Goal: Information Seeking & Learning: Learn about a topic

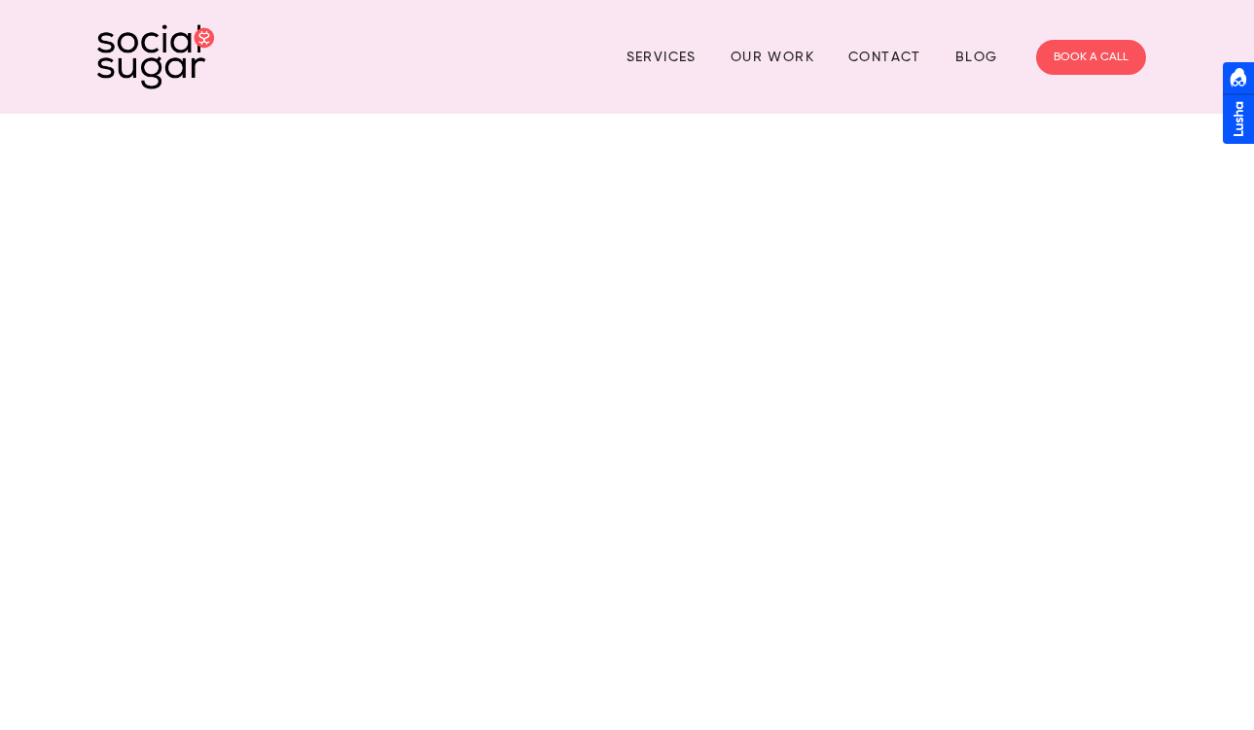
click at [389, 366] on div at bounding box center [627, 466] width 1254 height 705
click at [396, 335] on div at bounding box center [627, 466] width 1254 height 705
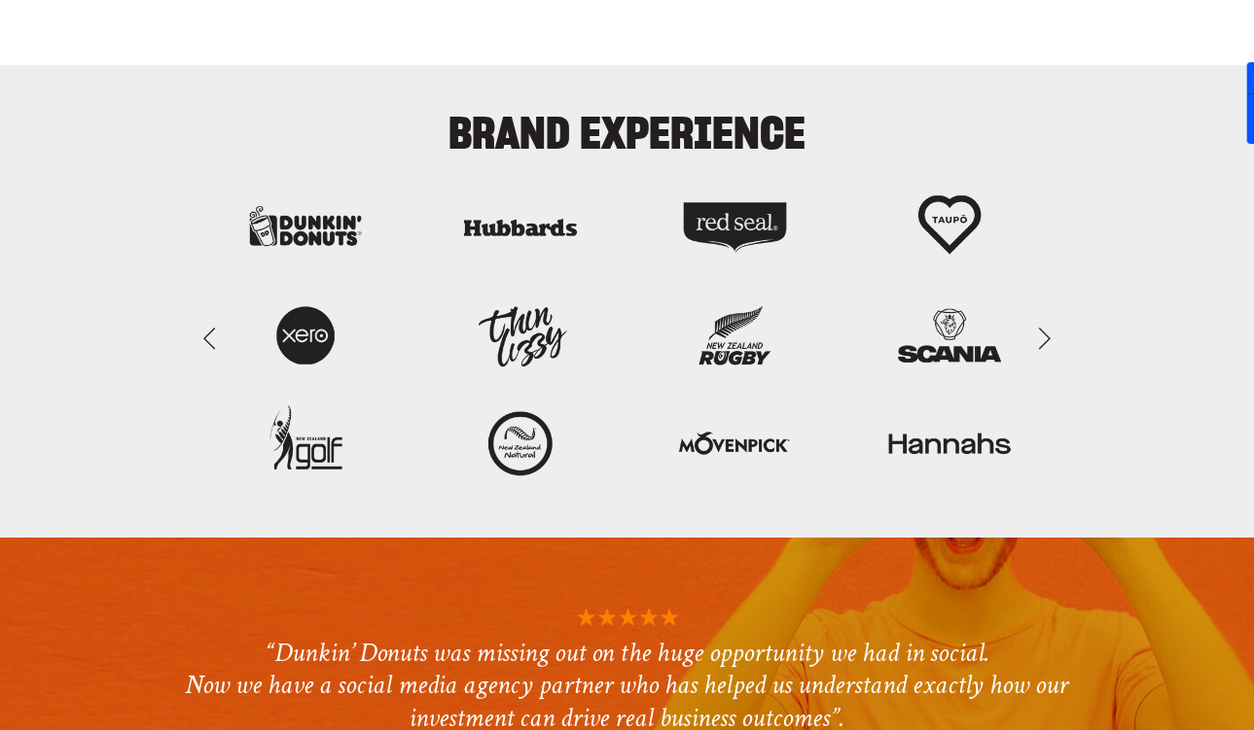
scroll to position [4607, 0]
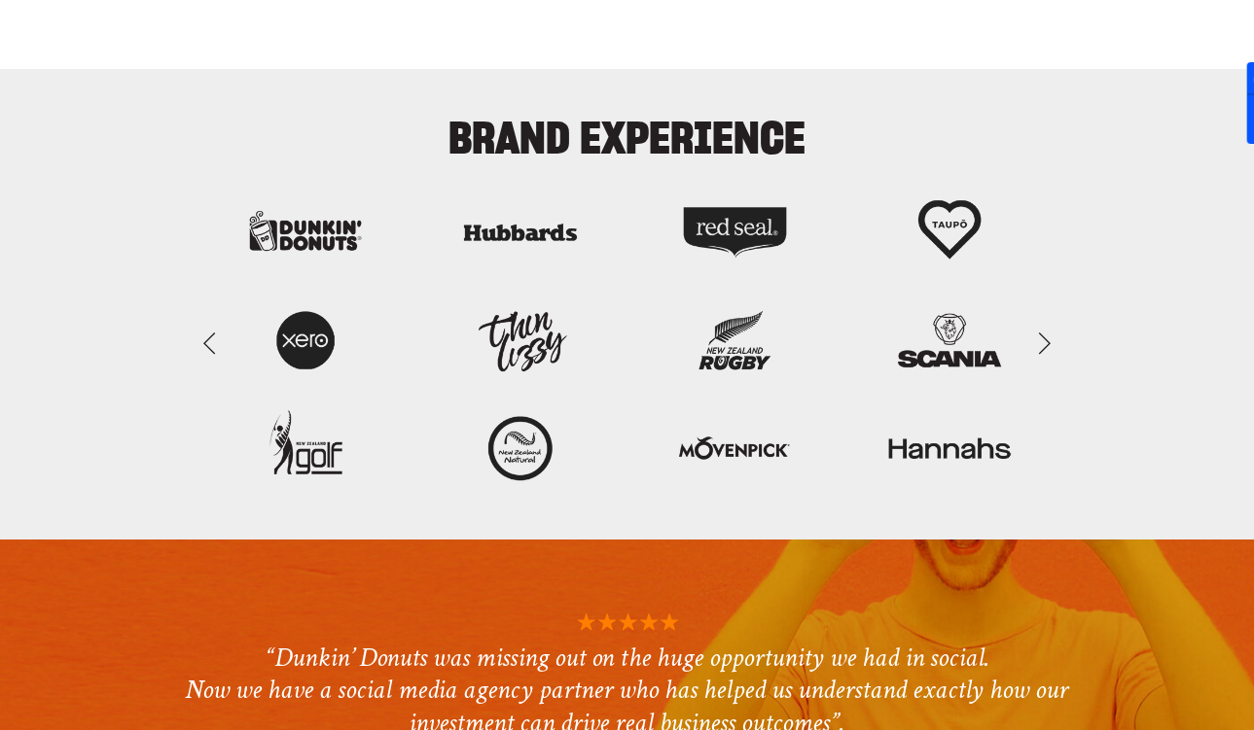
click at [1040, 347] on link "Next Slide" at bounding box center [1043, 343] width 43 height 58
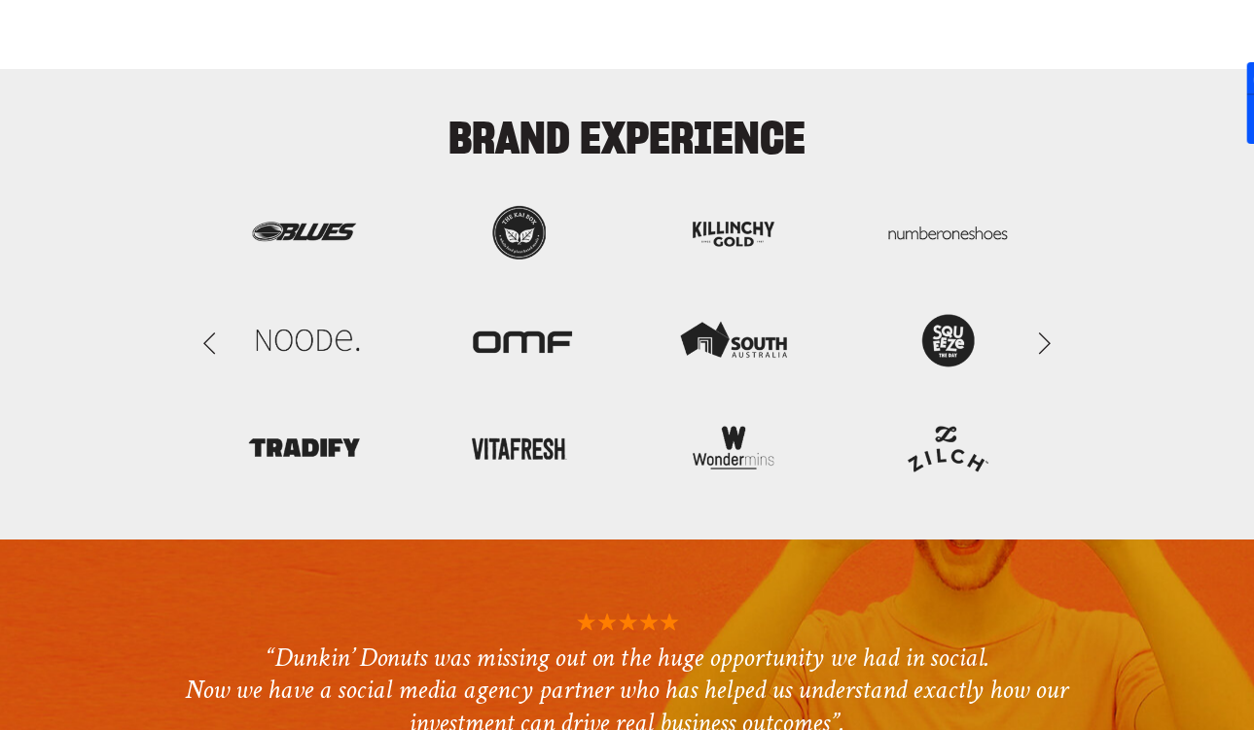
click at [1040, 347] on link "Next Slide" at bounding box center [1043, 343] width 43 height 58
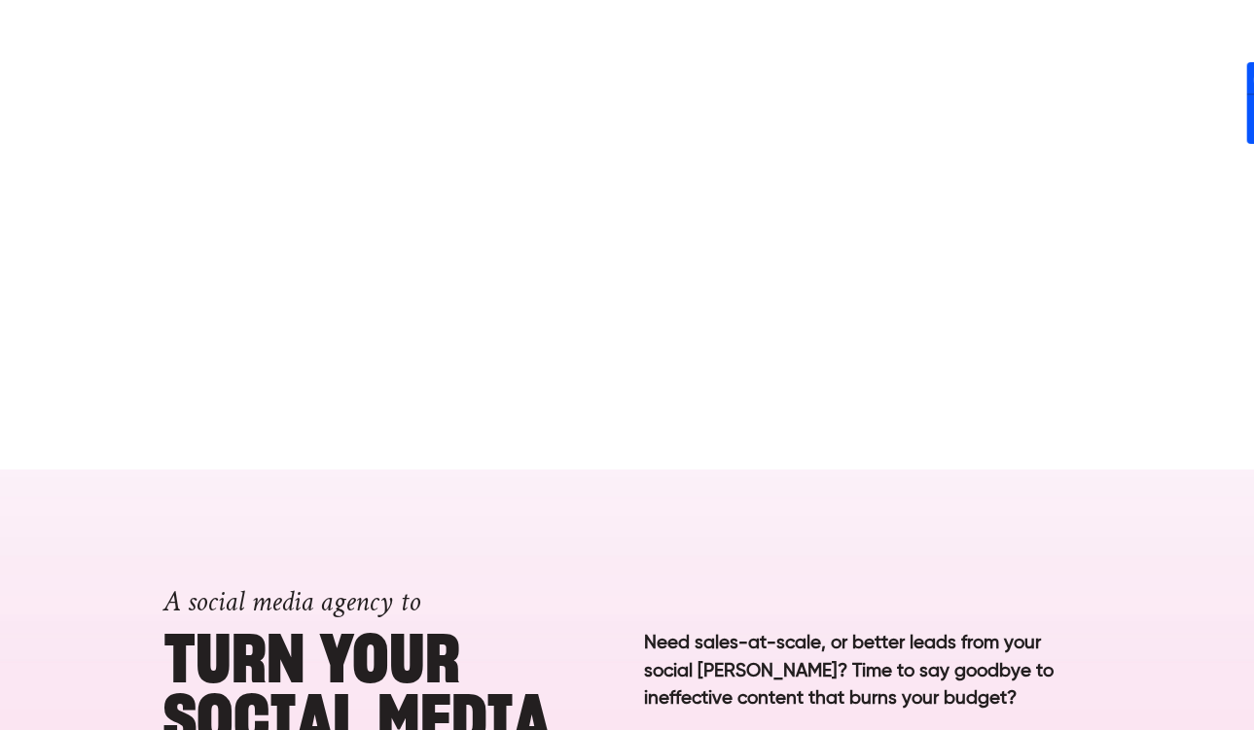
scroll to position [0, 0]
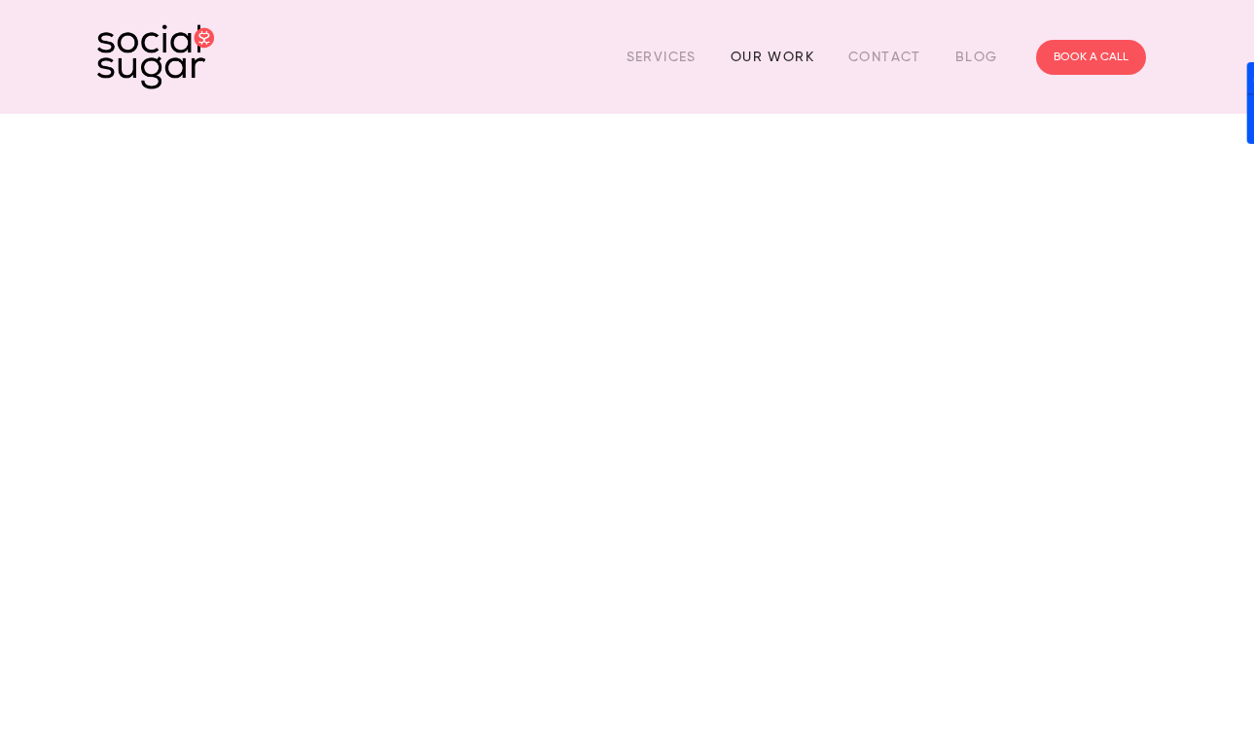
click at [743, 54] on link "Our Work" at bounding box center [772, 57] width 84 height 30
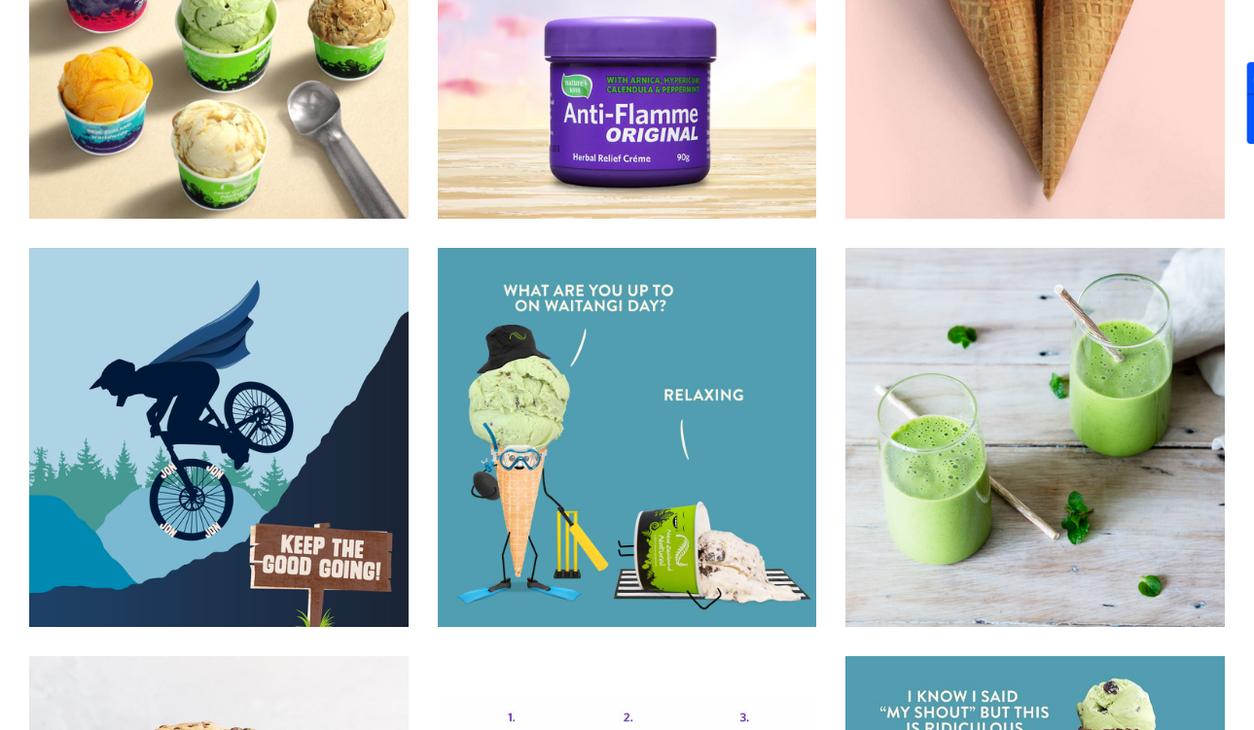
scroll to position [12863, 0]
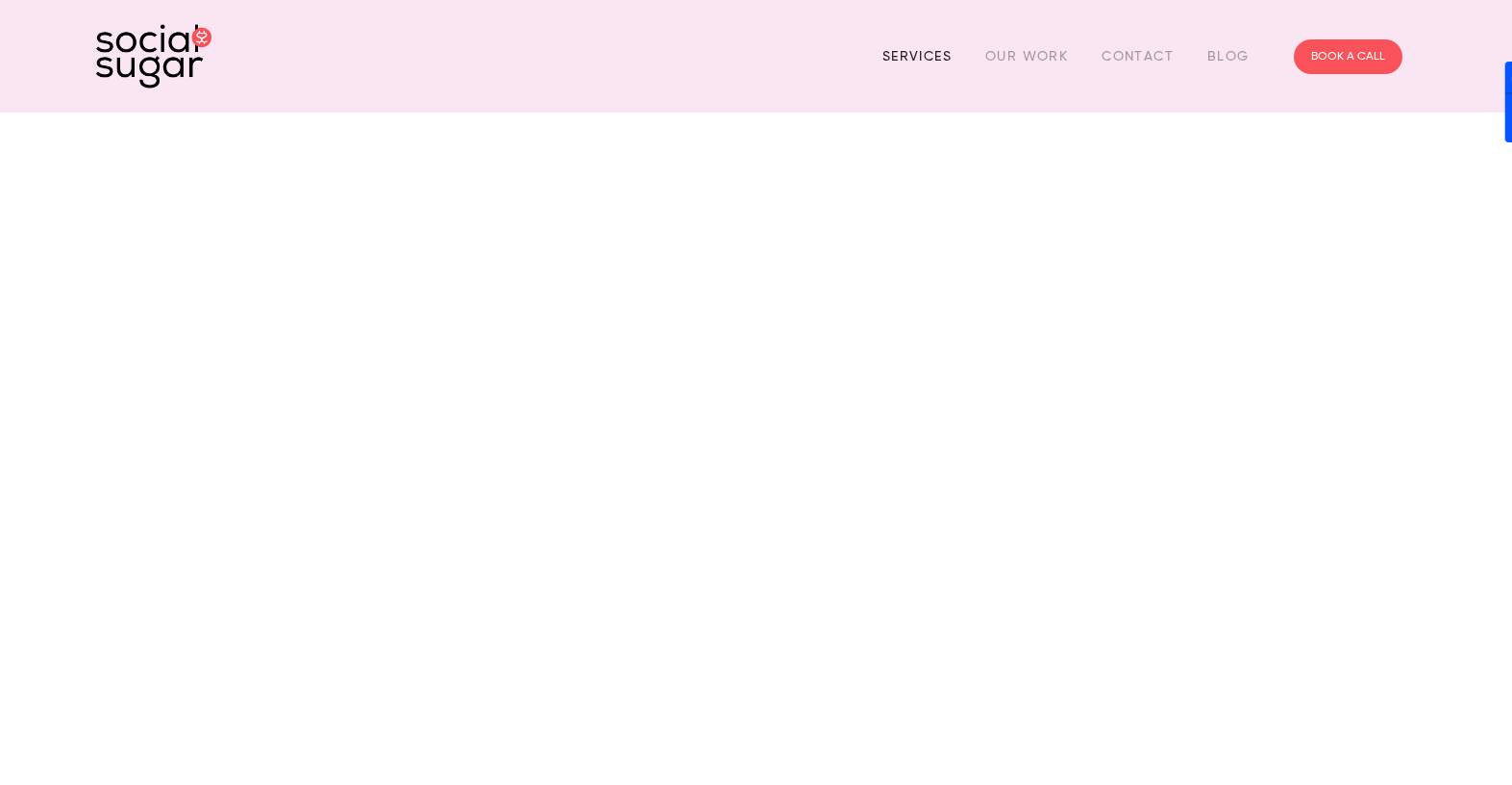
click at [922, 56] on link "Services" at bounding box center [917, 56] width 69 height 30
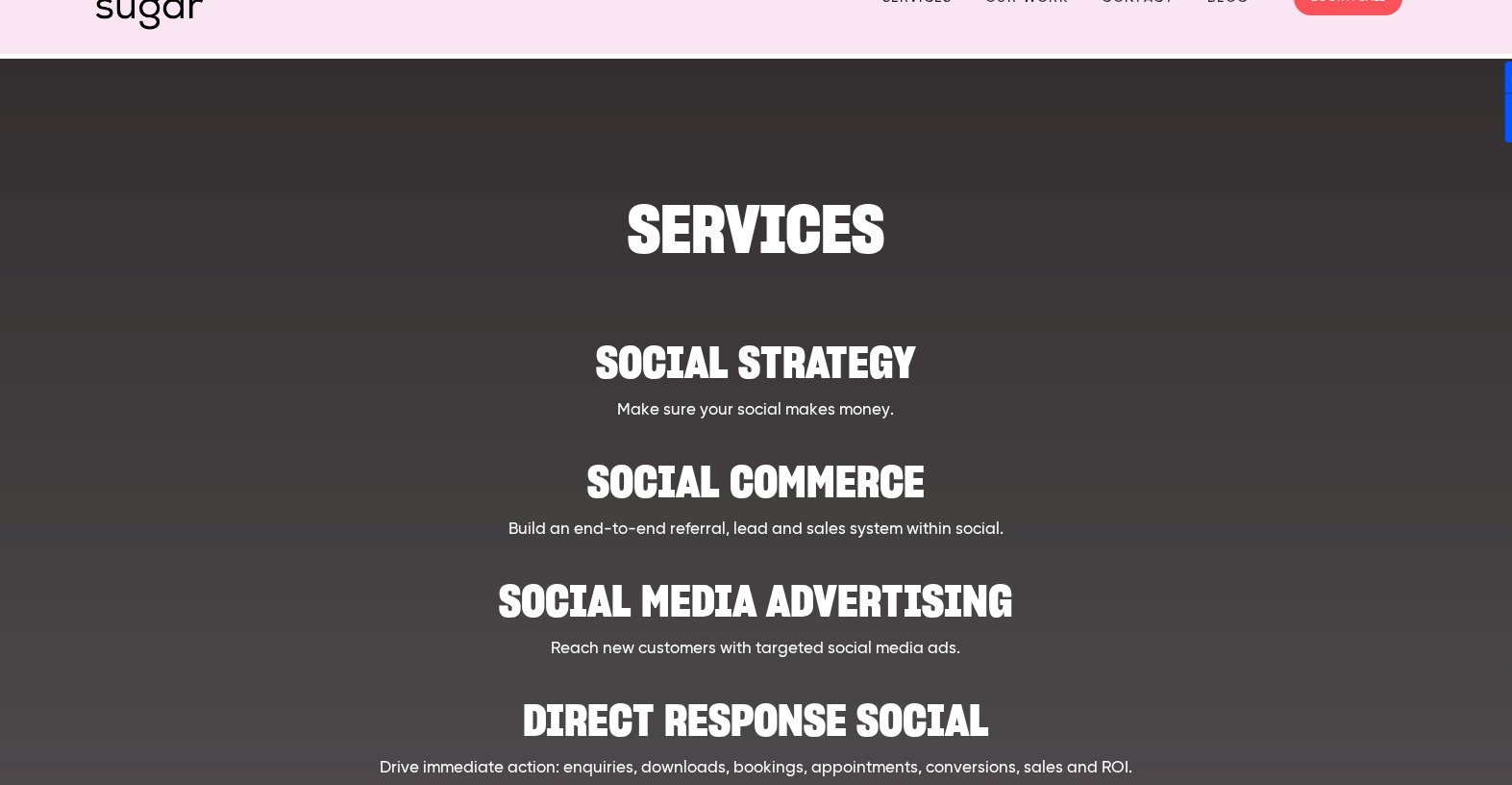
scroll to position [61, 0]
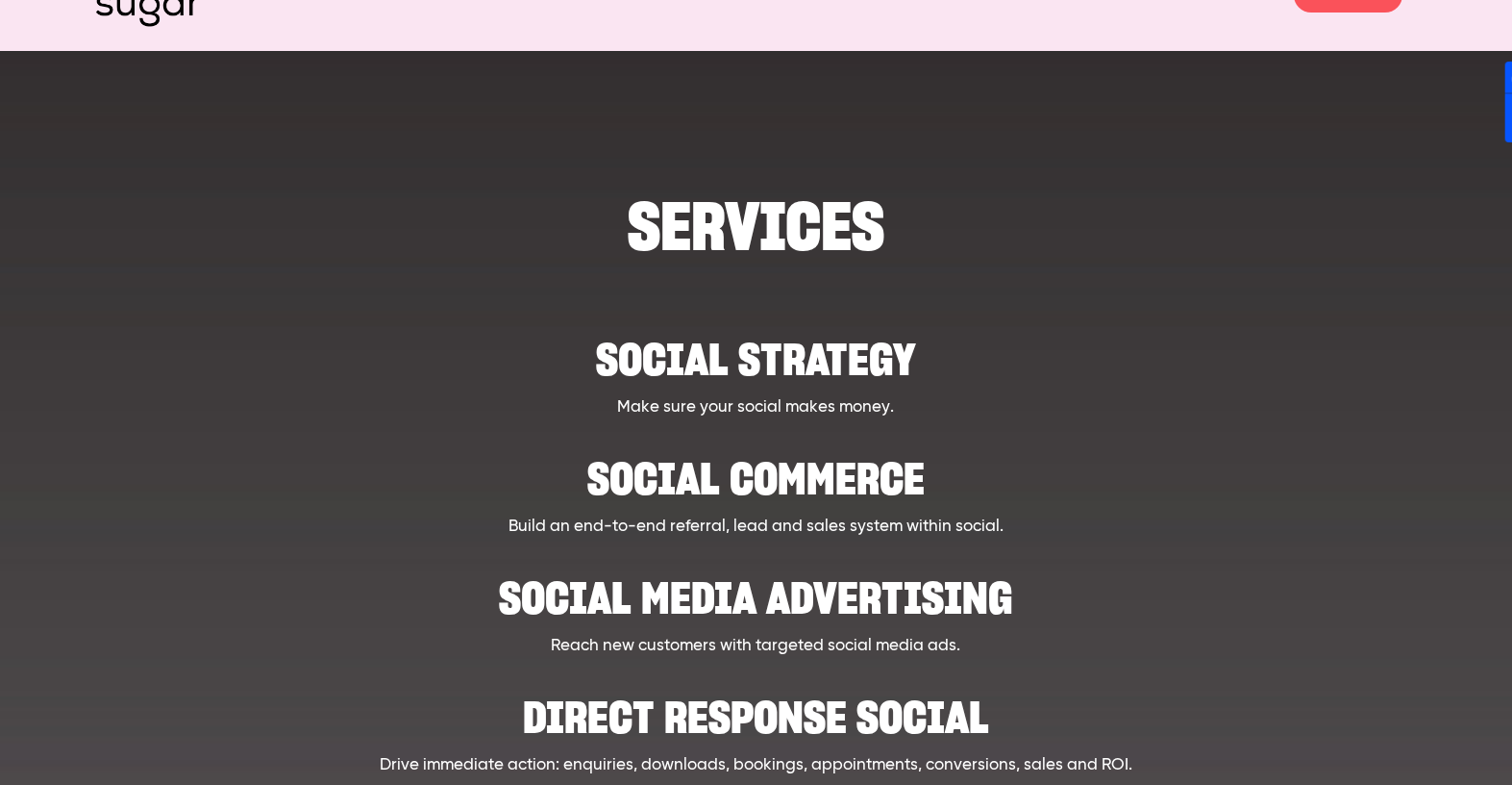
click at [734, 345] on h2 "Social strategy" at bounding box center [756, 349] width 1139 height 58
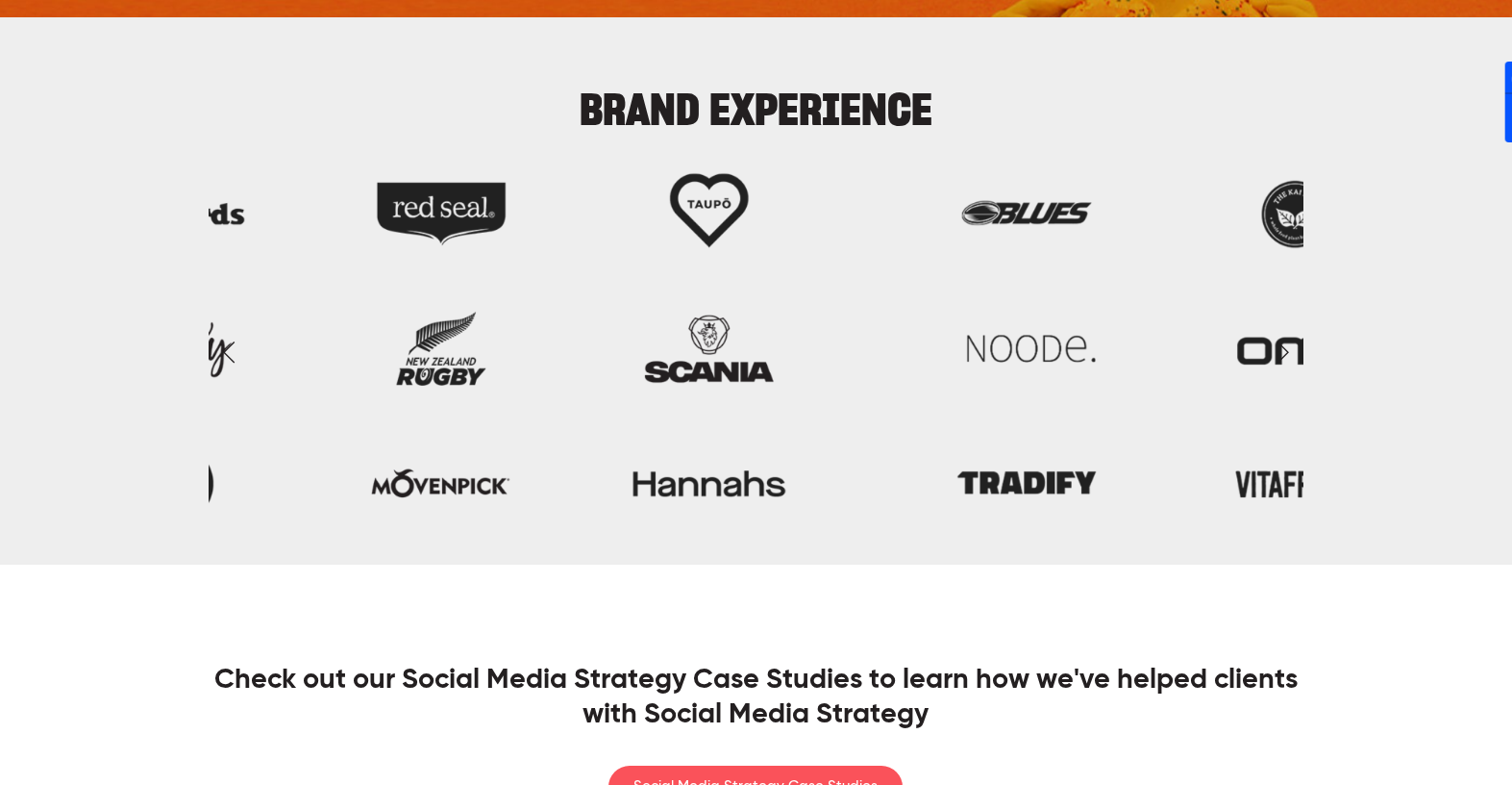
scroll to position [3456, 0]
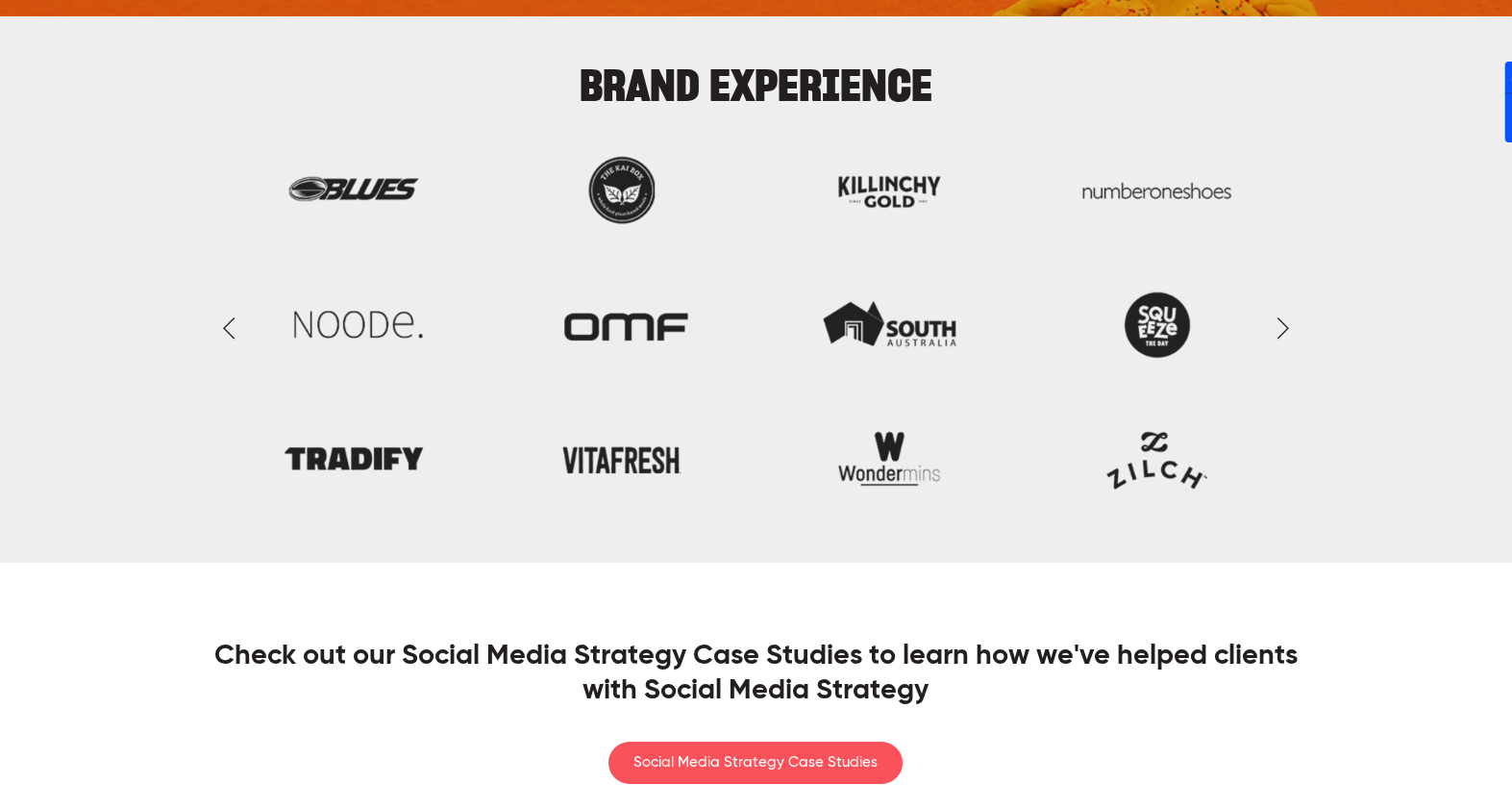
click at [1274, 316] on link "Next Slide" at bounding box center [1282, 327] width 42 height 57
click at [225, 334] on link "Previous Slide" at bounding box center [229, 327] width 42 height 57
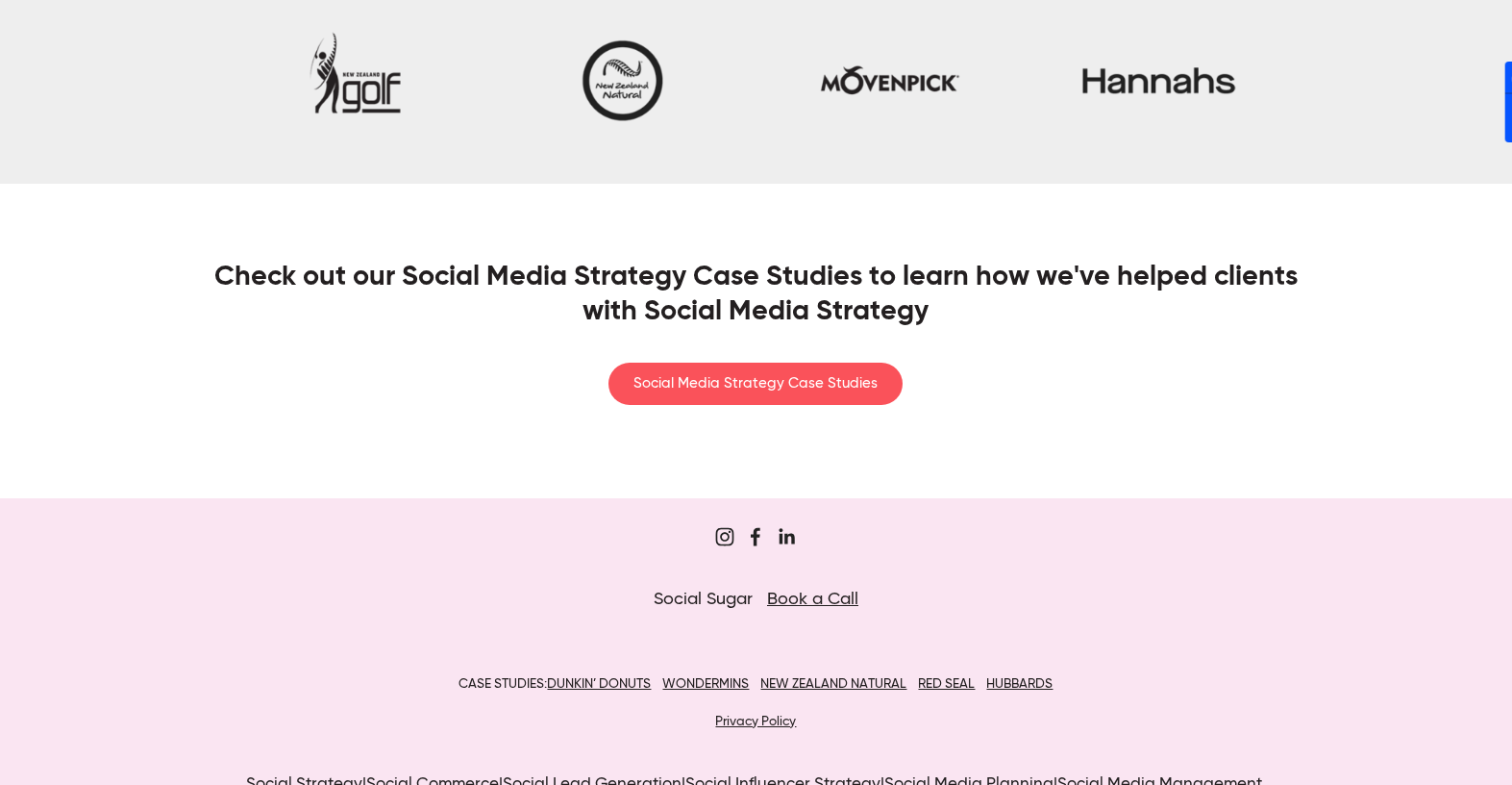
scroll to position [3877, 0]
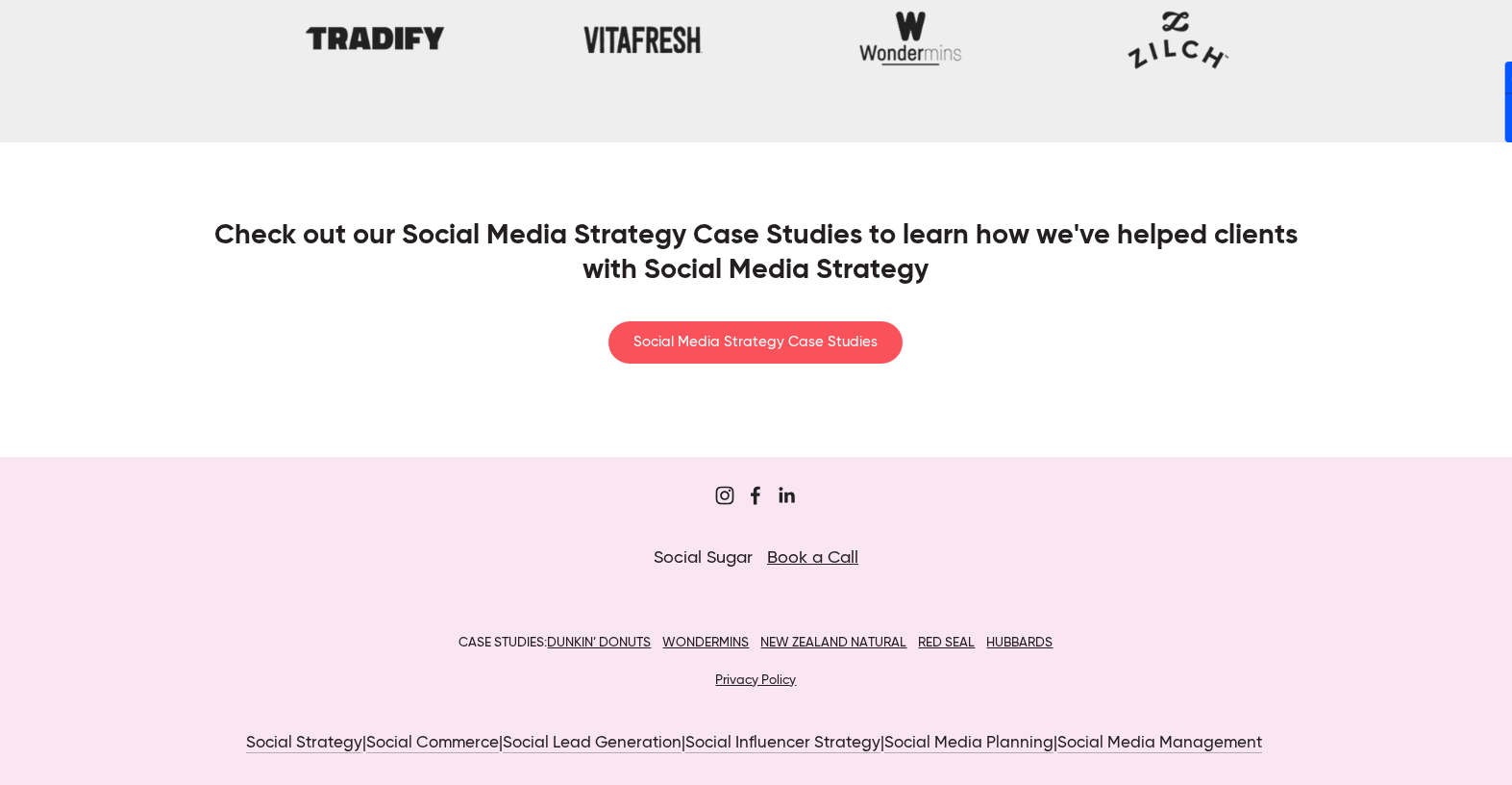
click at [598, 643] on u "DUNKIN’ DONUTS" at bounding box center [598, 643] width 104 height 14
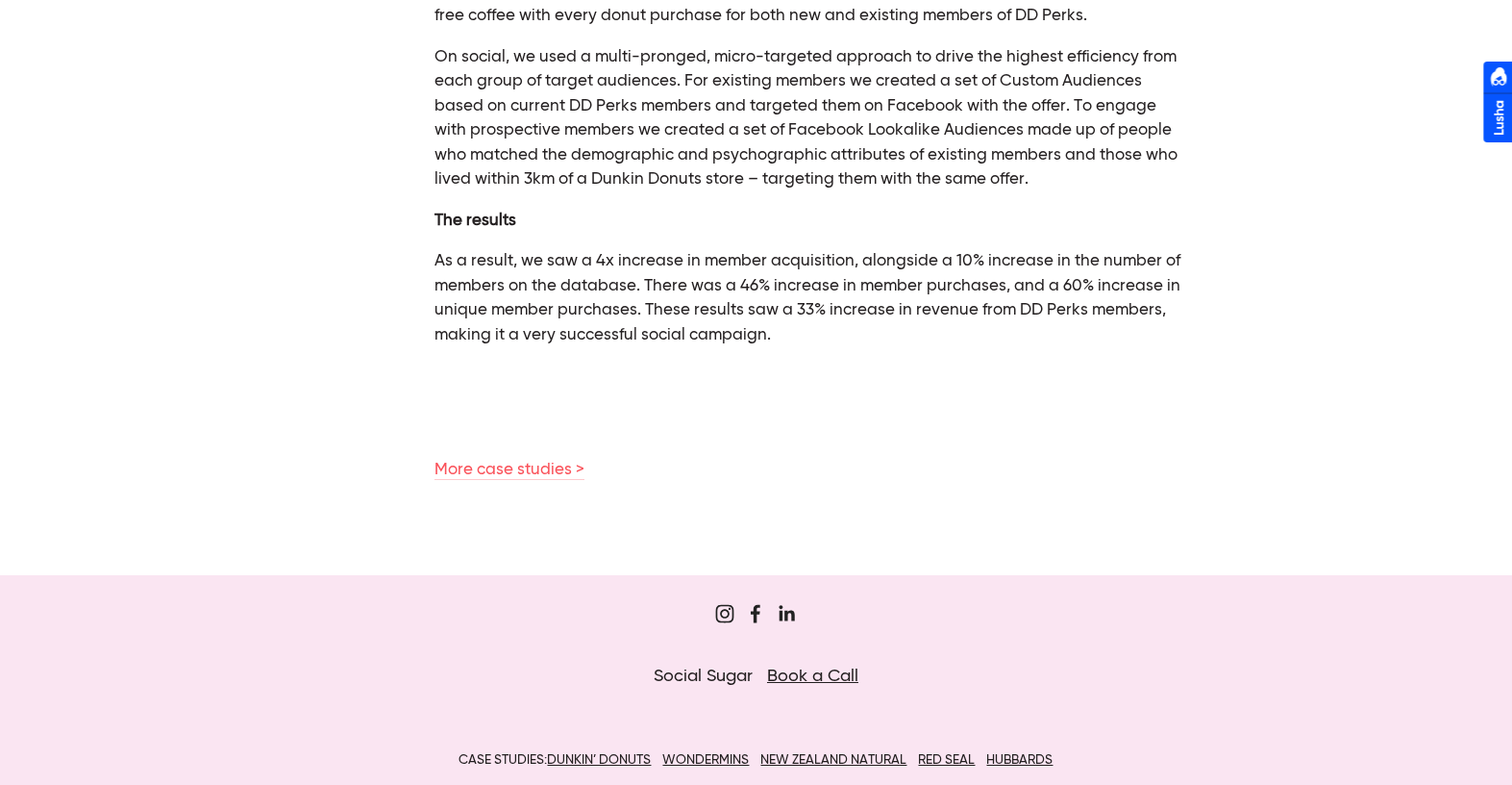
scroll to position [1379, 0]
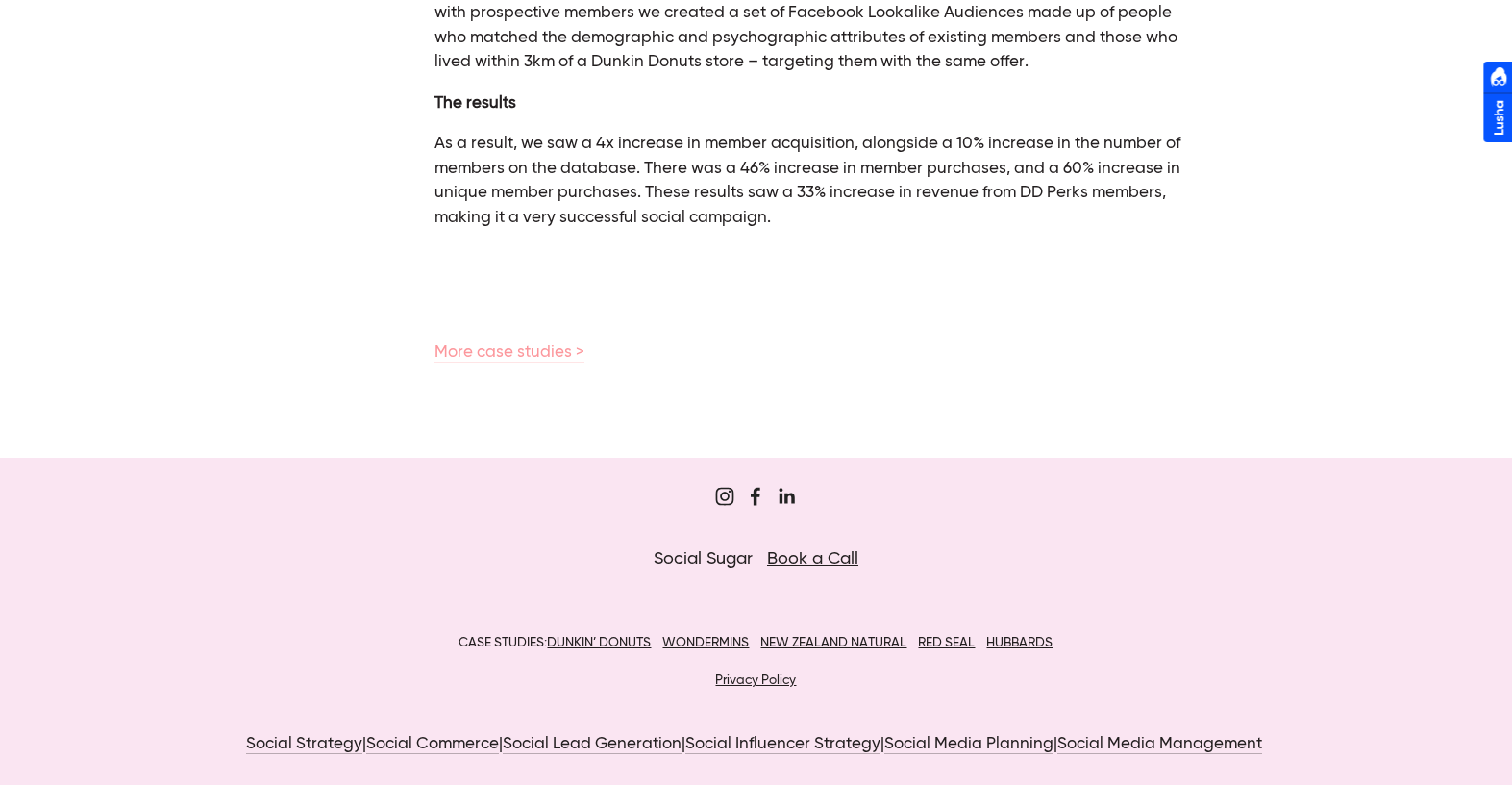
click at [531, 357] on link "More case studies >" at bounding box center [510, 353] width 150 height 18
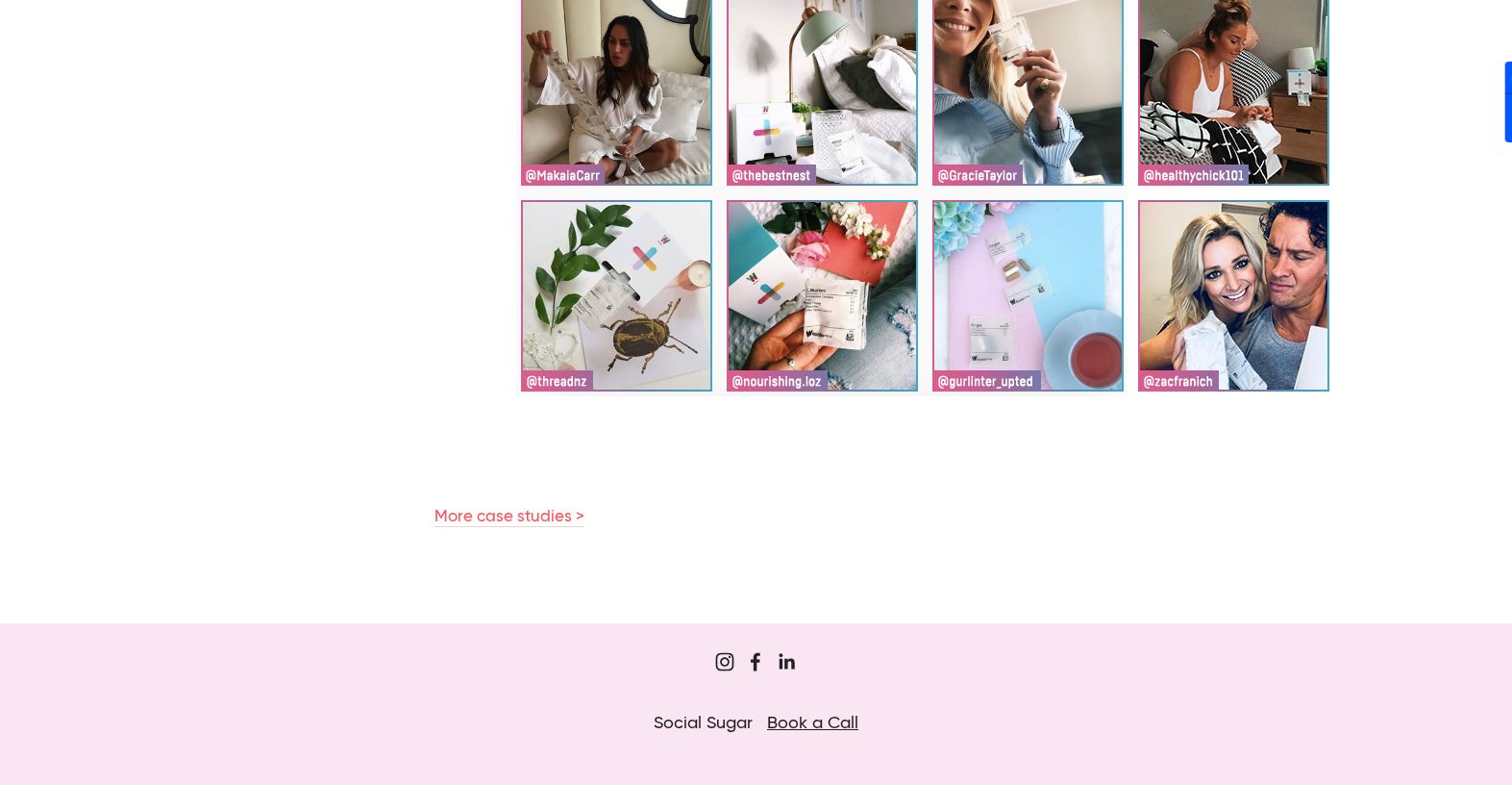
scroll to position [1040, 0]
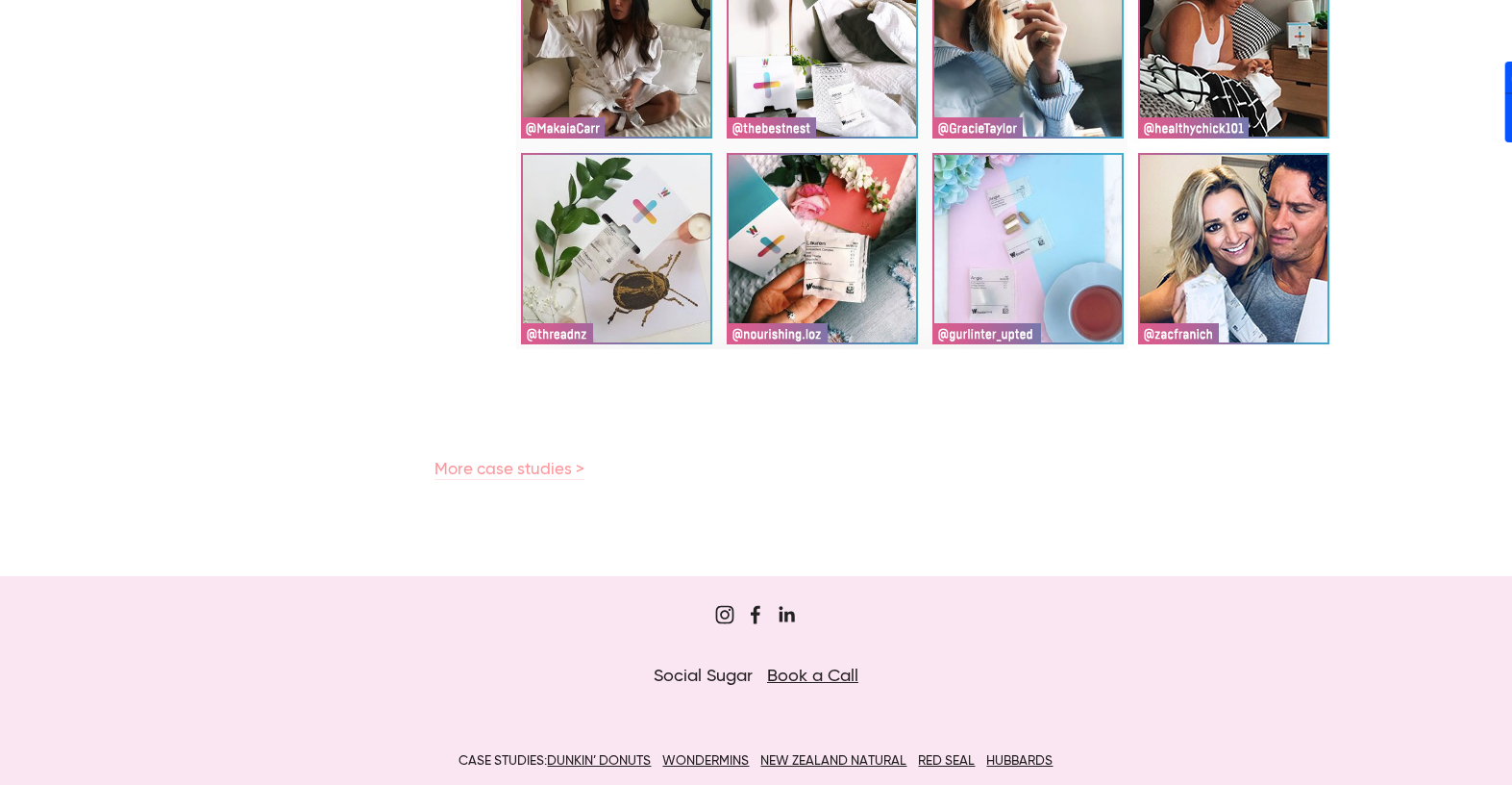
click at [491, 469] on link "More case studies >" at bounding box center [510, 471] width 150 height 18
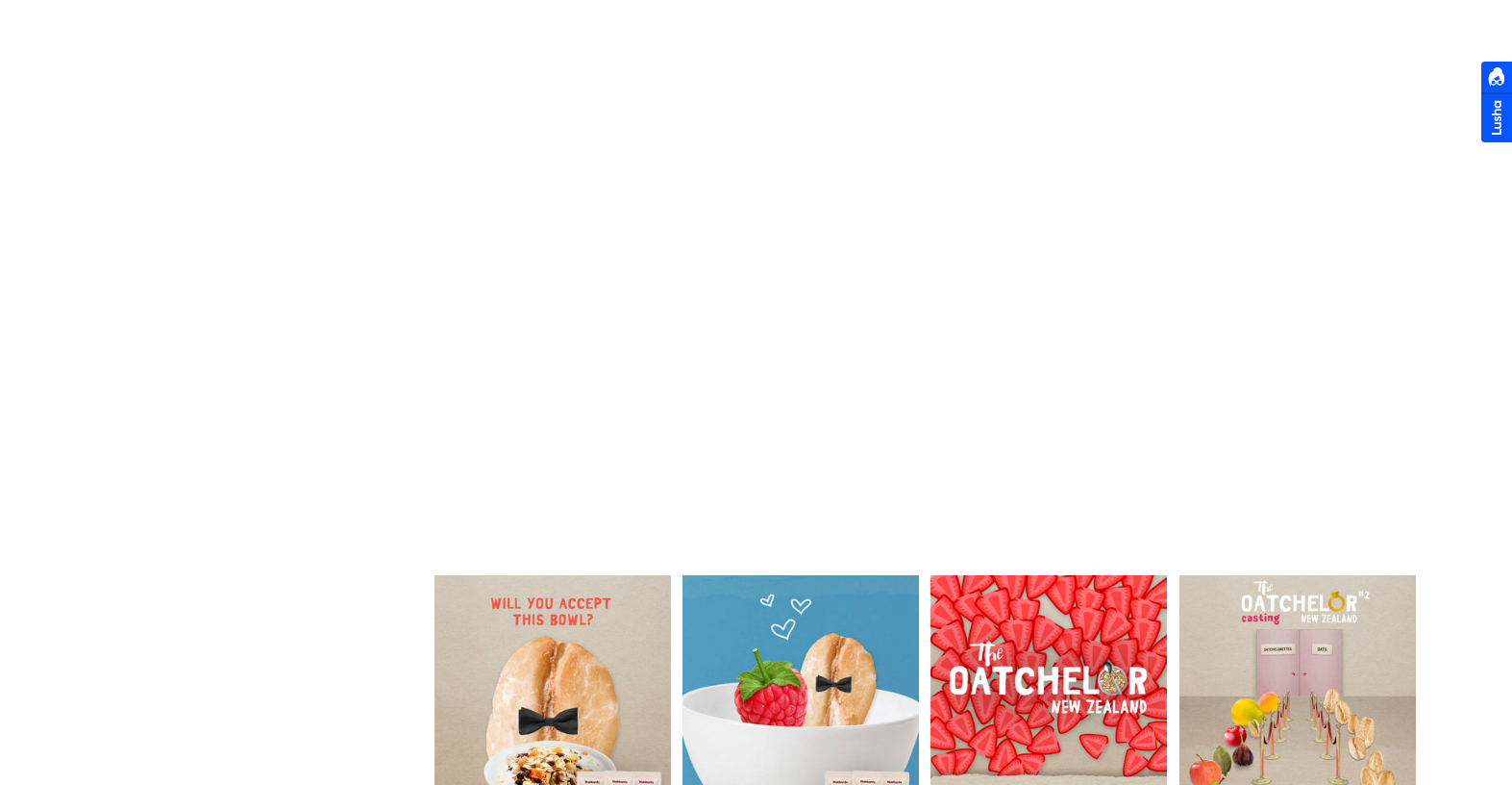
scroll to position [1411, 0]
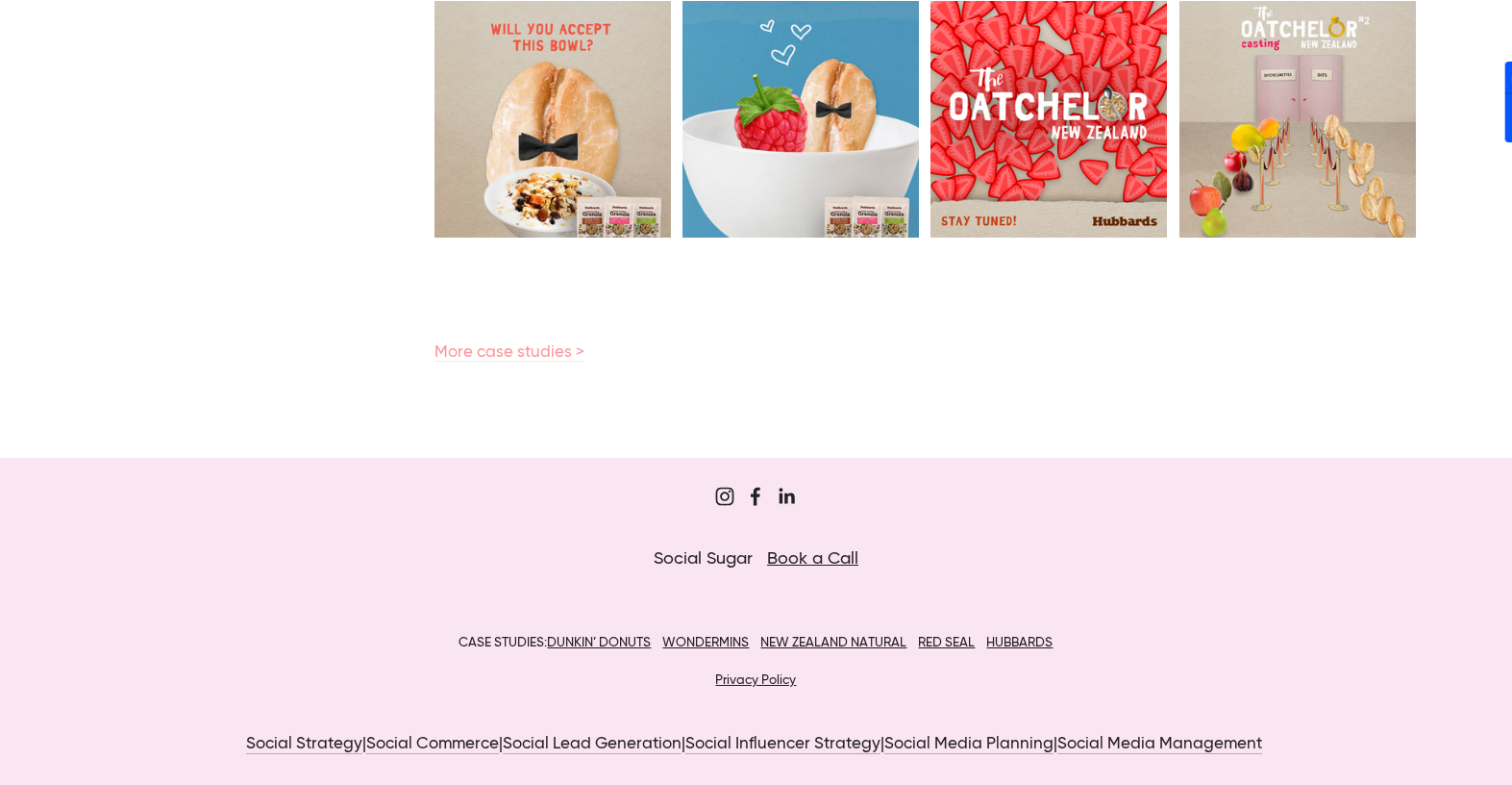
click at [517, 356] on link "More case studies >" at bounding box center [510, 353] width 150 height 18
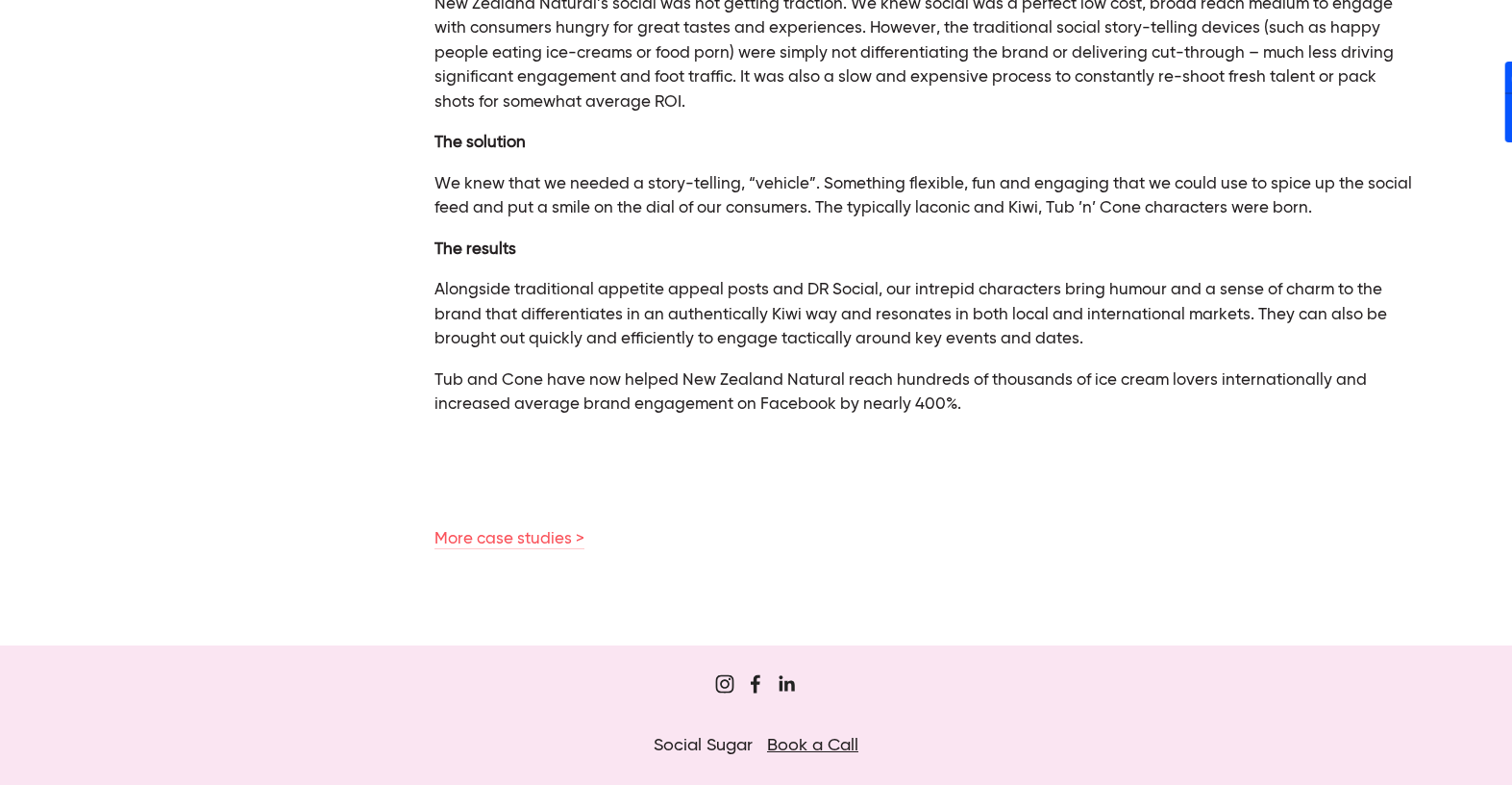
scroll to position [1412, 0]
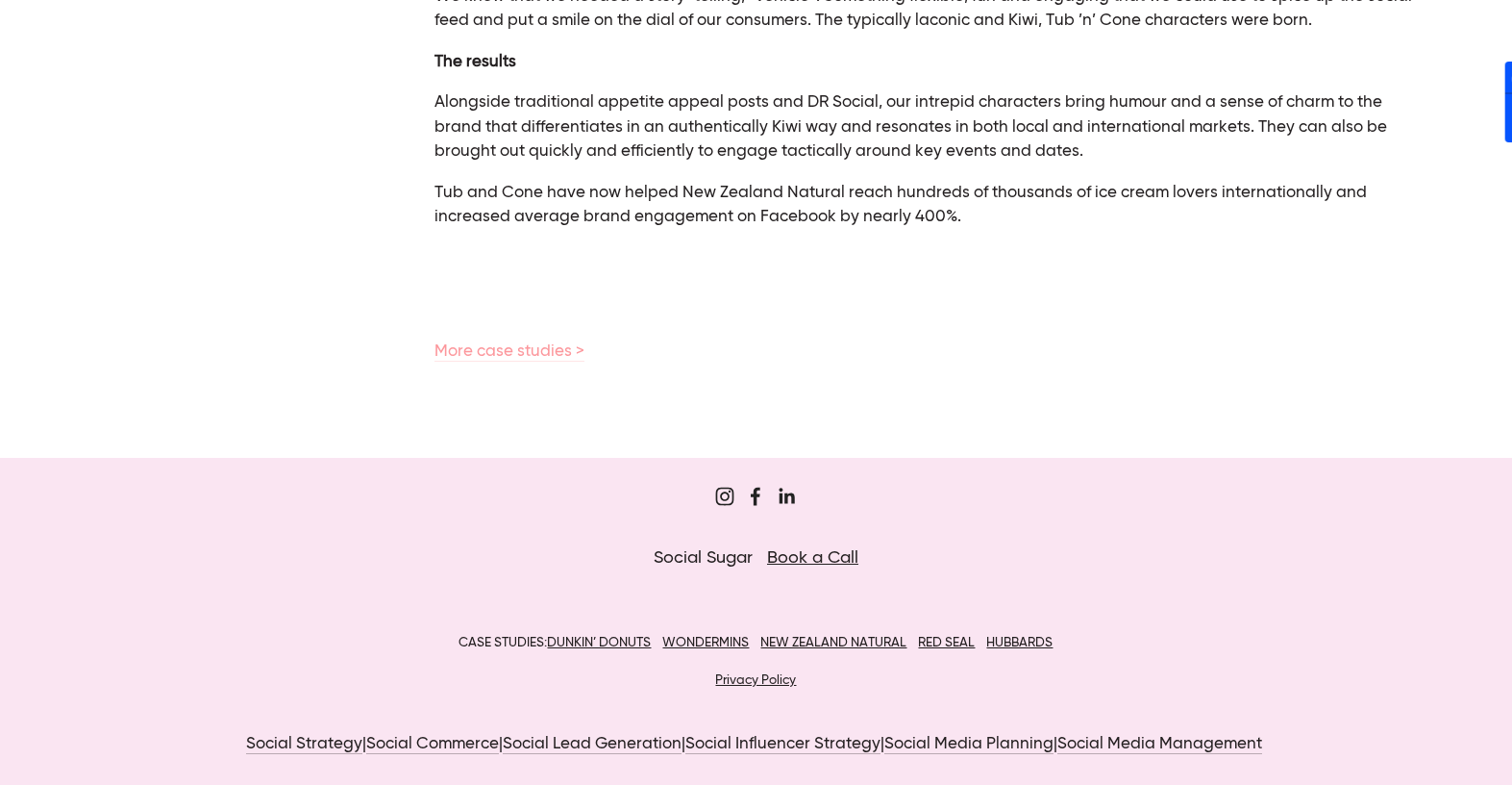
click at [526, 350] on link "More case studies >" at bounding box center [510, 352] width 150 height 18
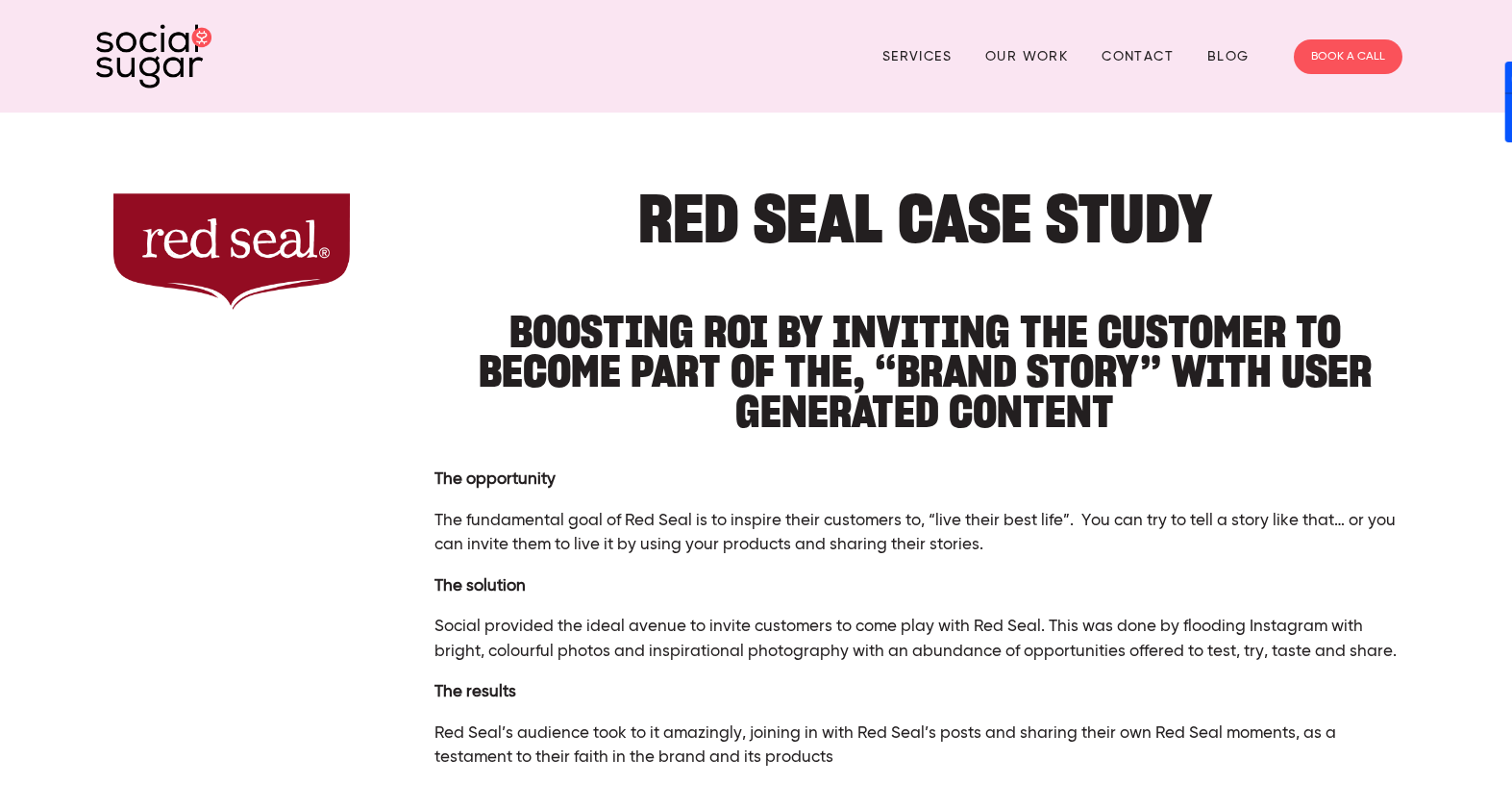
click at [175, 28] on img at bounding box center [153, 55] width 116 height 64
